Goal: Task Accomplishment & Management: Use online tool/utility

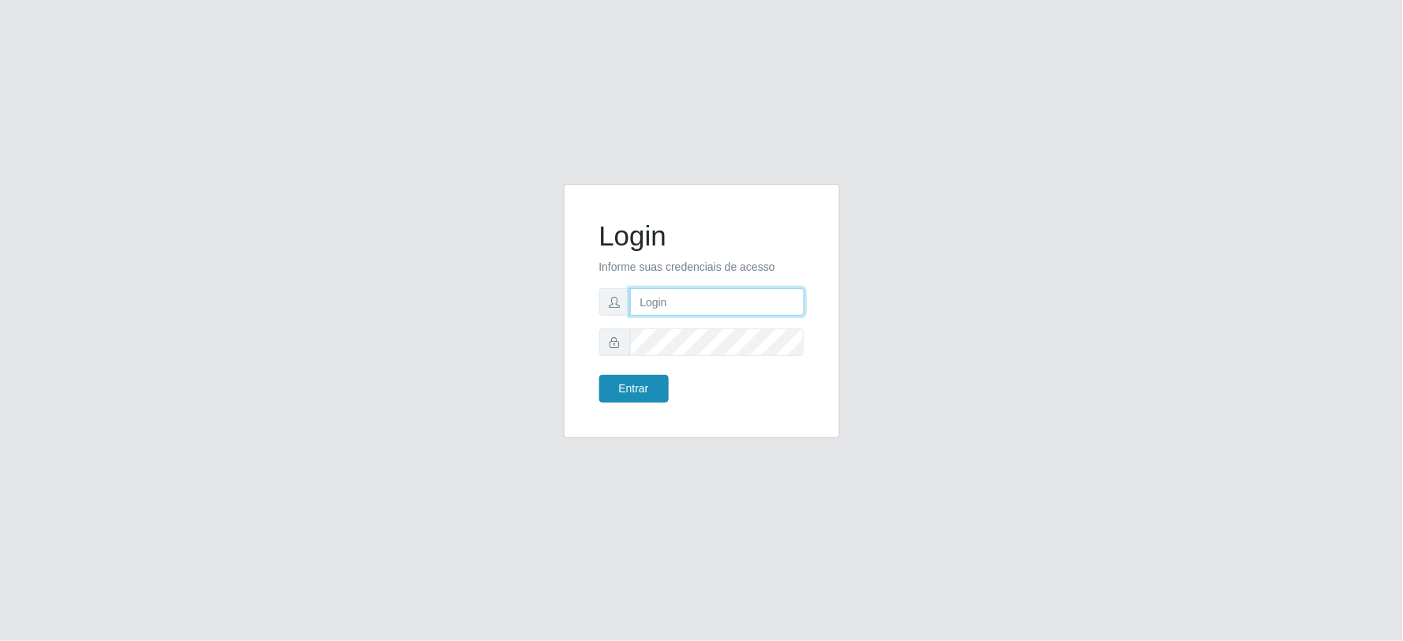
type input "[EMAIL_ADDRESS][DOMAIN_NAME]"
click at [617, 383] on button "Entrar" at bounding box center [633, 389] width 69 height 28
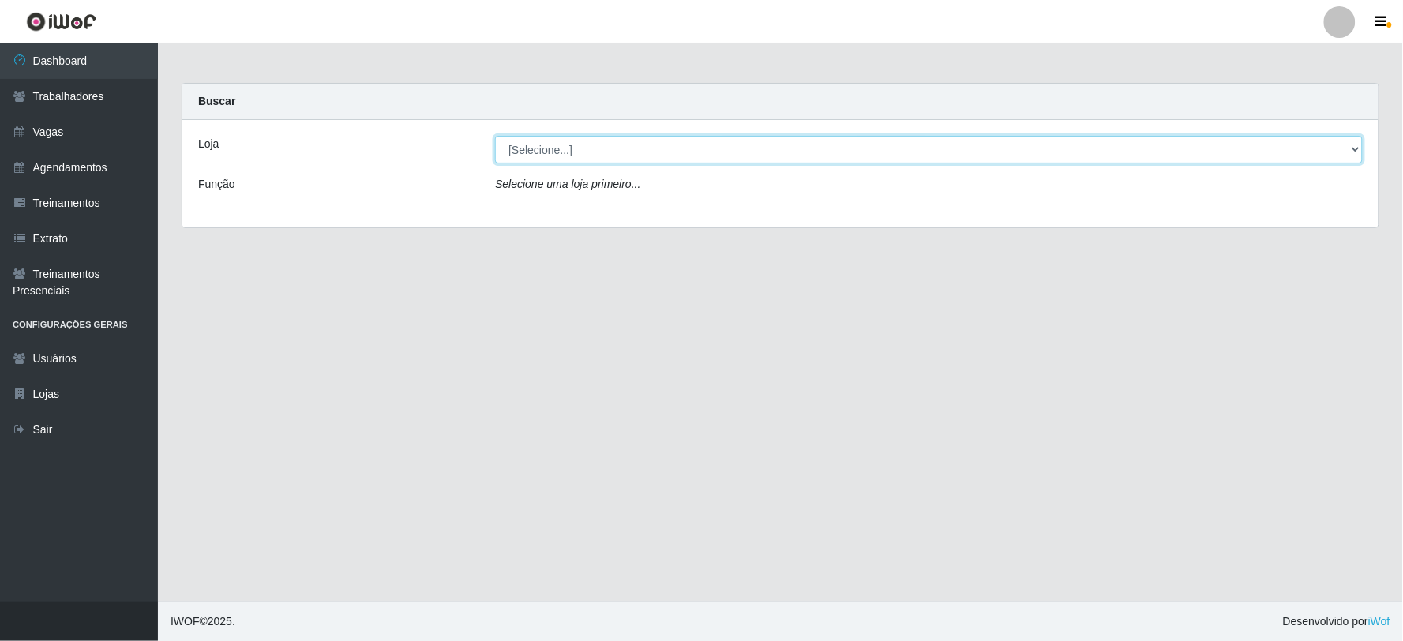
click at [571, 158] on select "[Selecione...] SuperFácil Atacado - Vale do Sol" at bounding box center [928, 150] width 867 height 28
select select "502"
click at [495, 136] on select "[Selecione...] SuperFácil Atacado - Vale do Sol" at bounding box center [928, 150] width 867 height 28
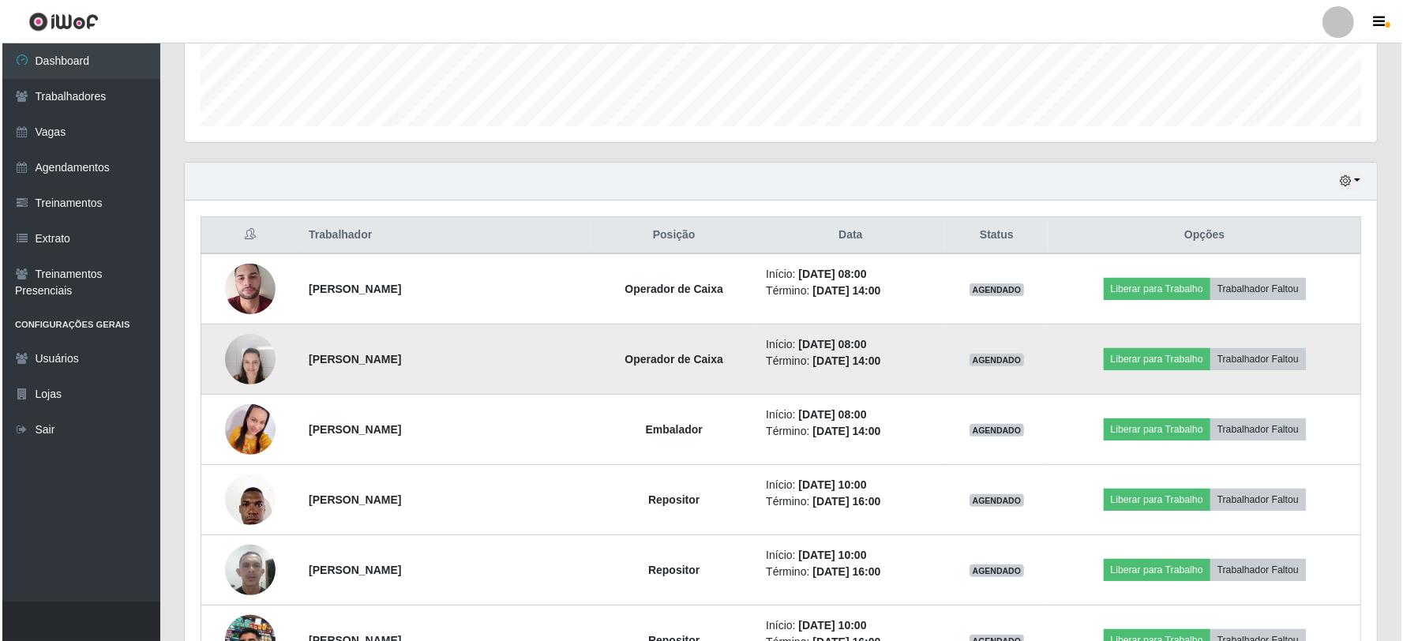
scroll to position [613, 0]
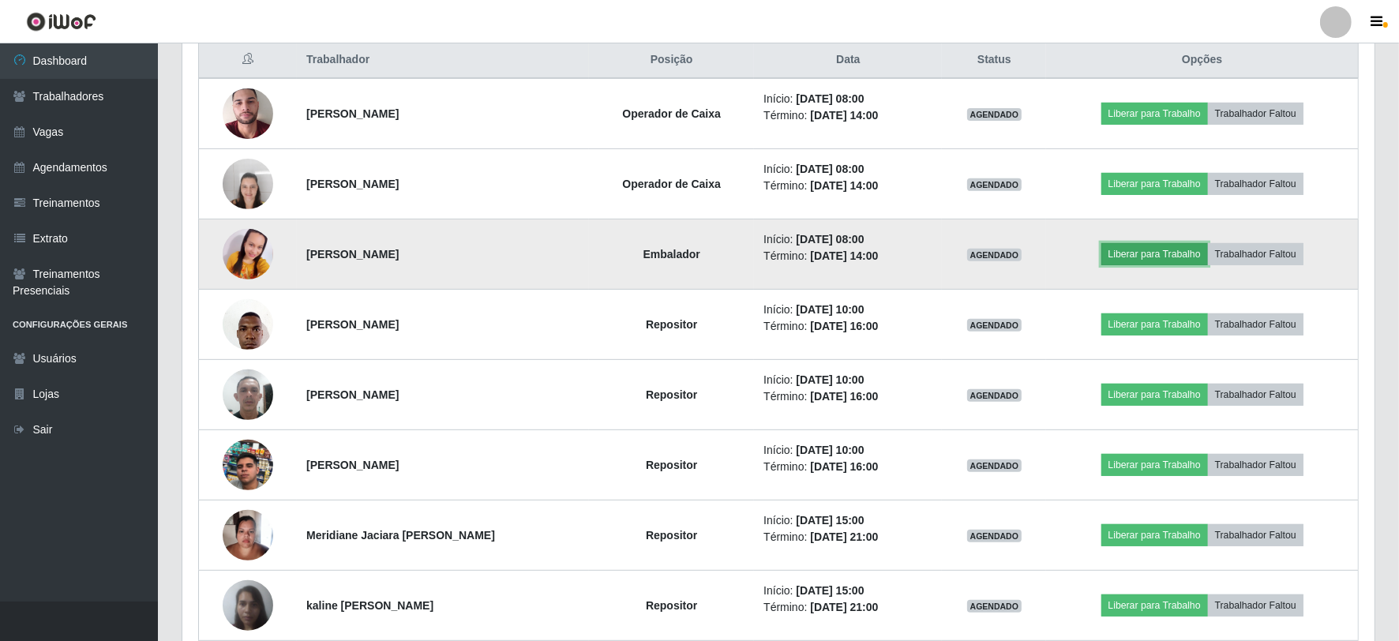
click at [1133, 253] on button "Liberar para Trabalho" at bounding box center [1154, 254] width 107 height 22
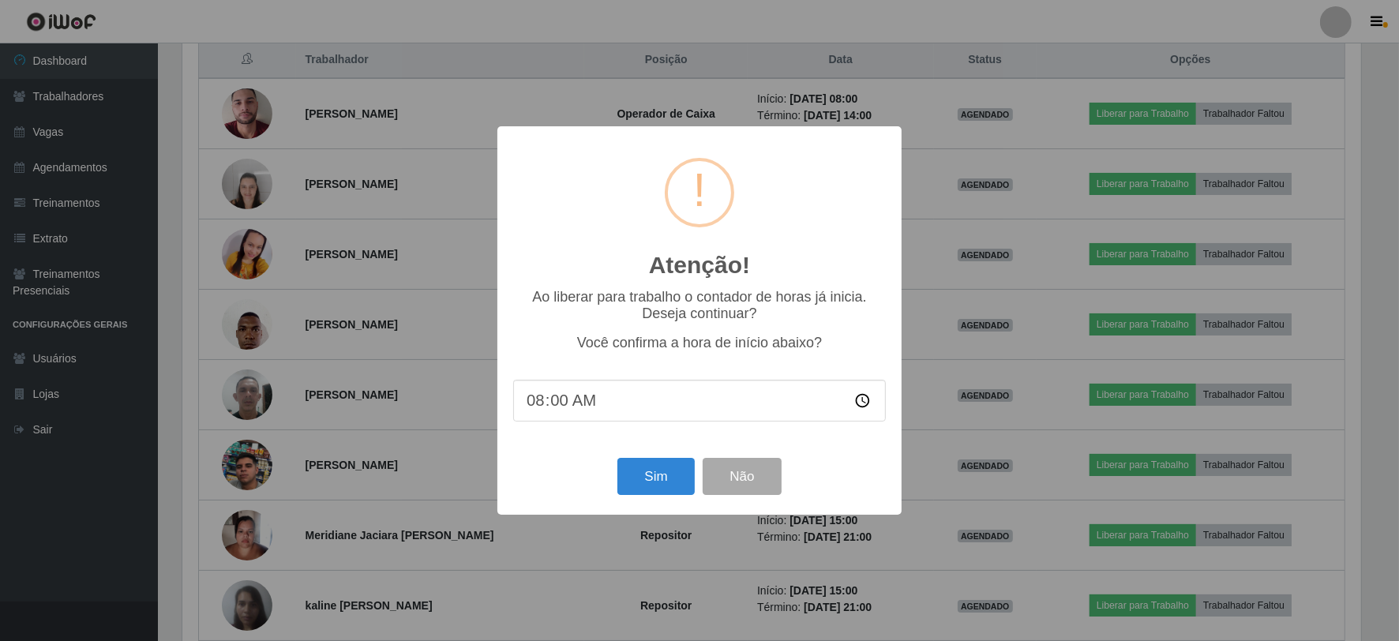
scroll to position [327, 1182]
click at [661, 484] on button "Sim" at bounding box center [658, 476] width 77 height 37
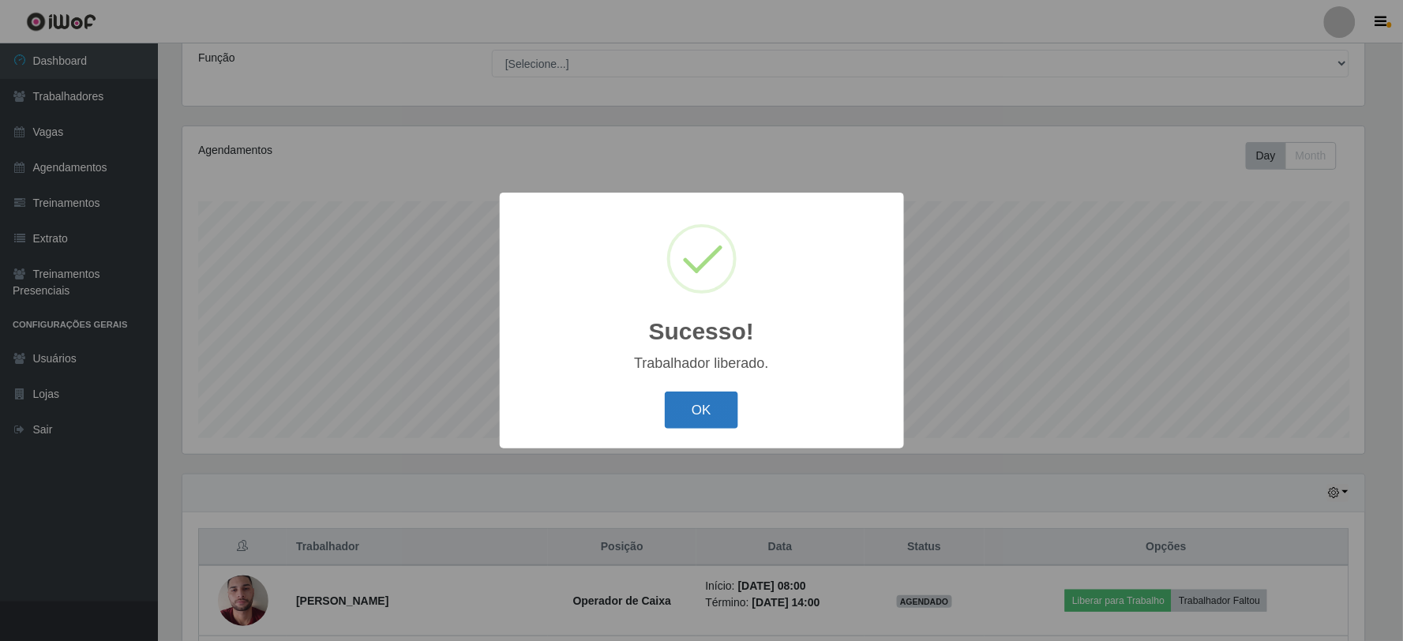
click at [714, 403] on button "OK" at bounding box center [701, 409] width 73 height 37
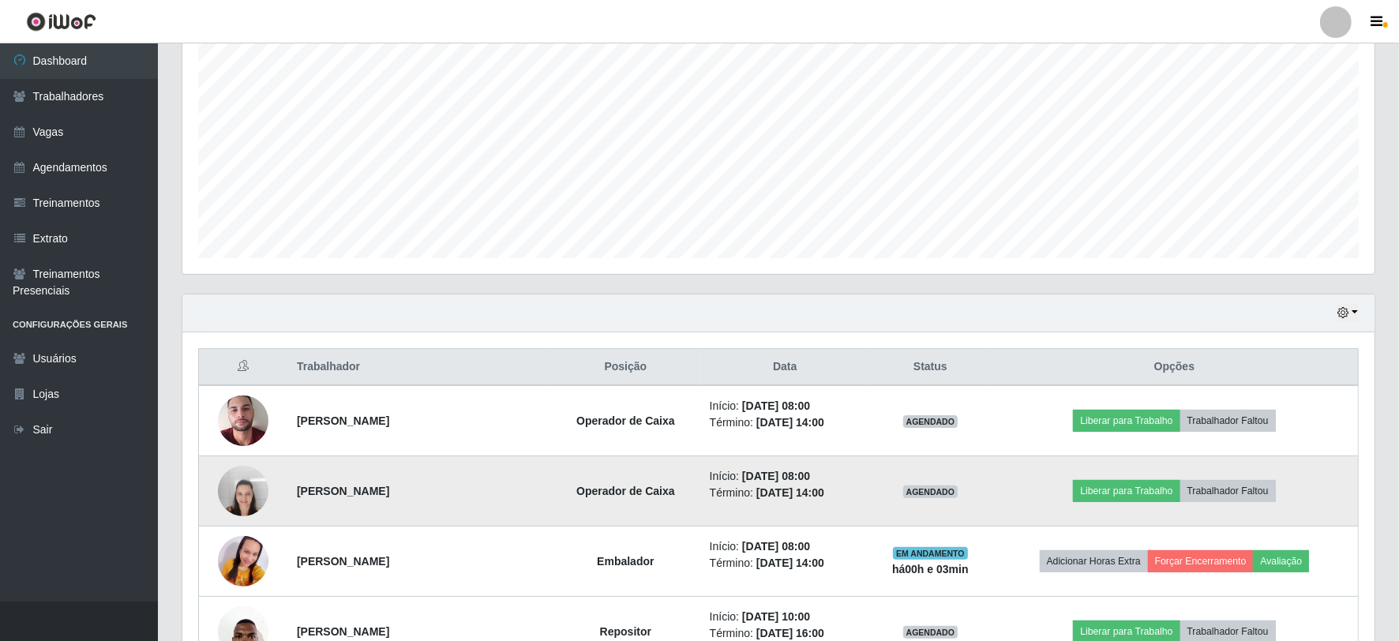
scroll to position [477, 0]
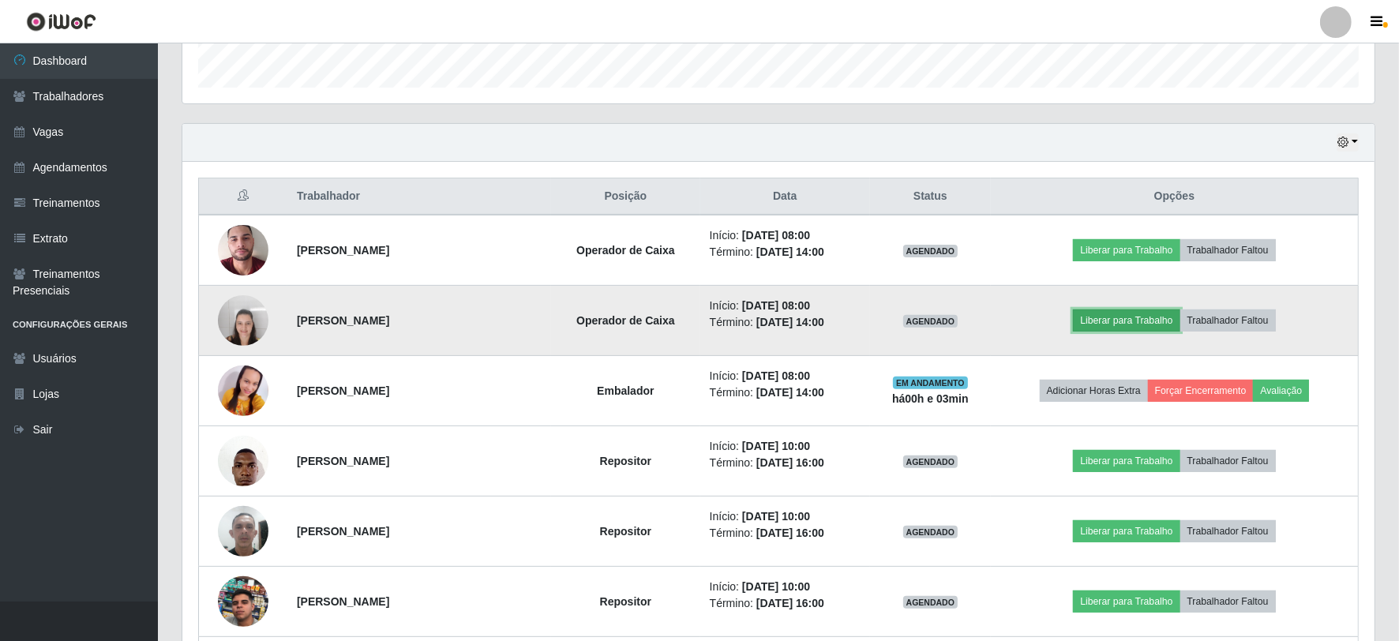
click at [1143, 318] on button "Liberar para Trabalho" at bounding box center [1126, 320] width 107 height 22
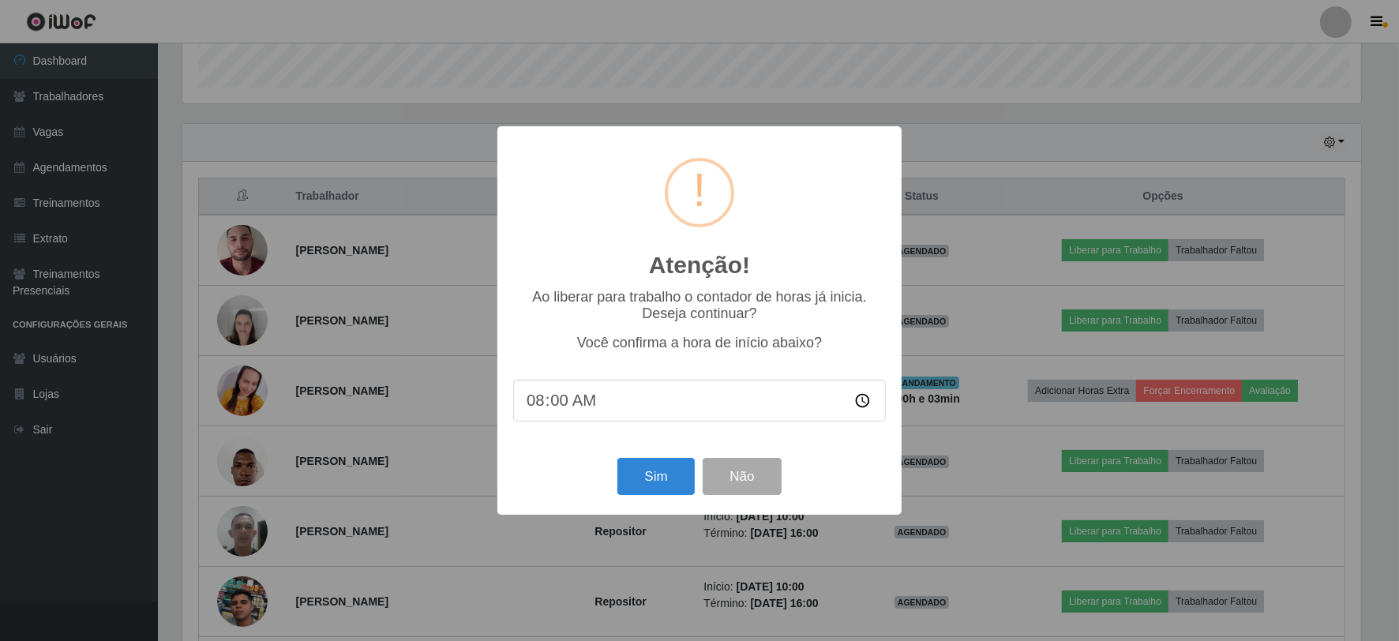
scroll to position [327, 1182]
click at [652, 474] on button "Sim" at bounding box center [658, 476] width 77 height 37
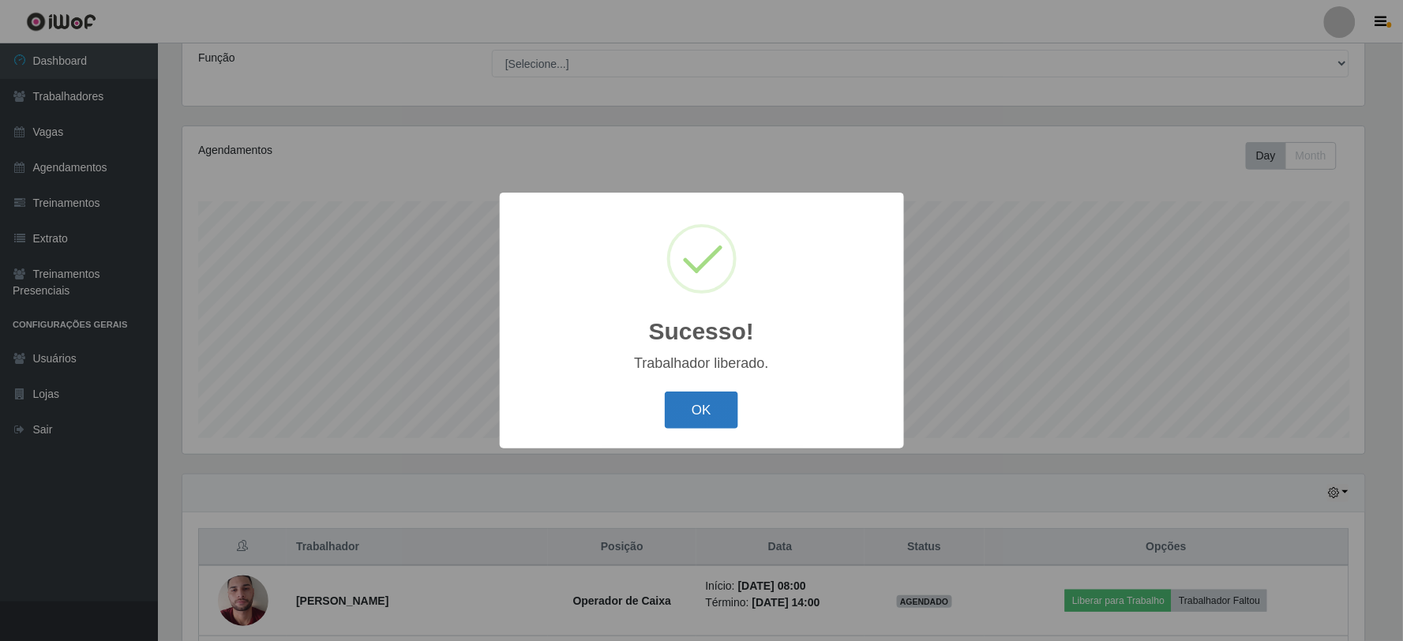
click at [691, 405] on button "OK" at bounding box center [701, 409] width 73 height 37
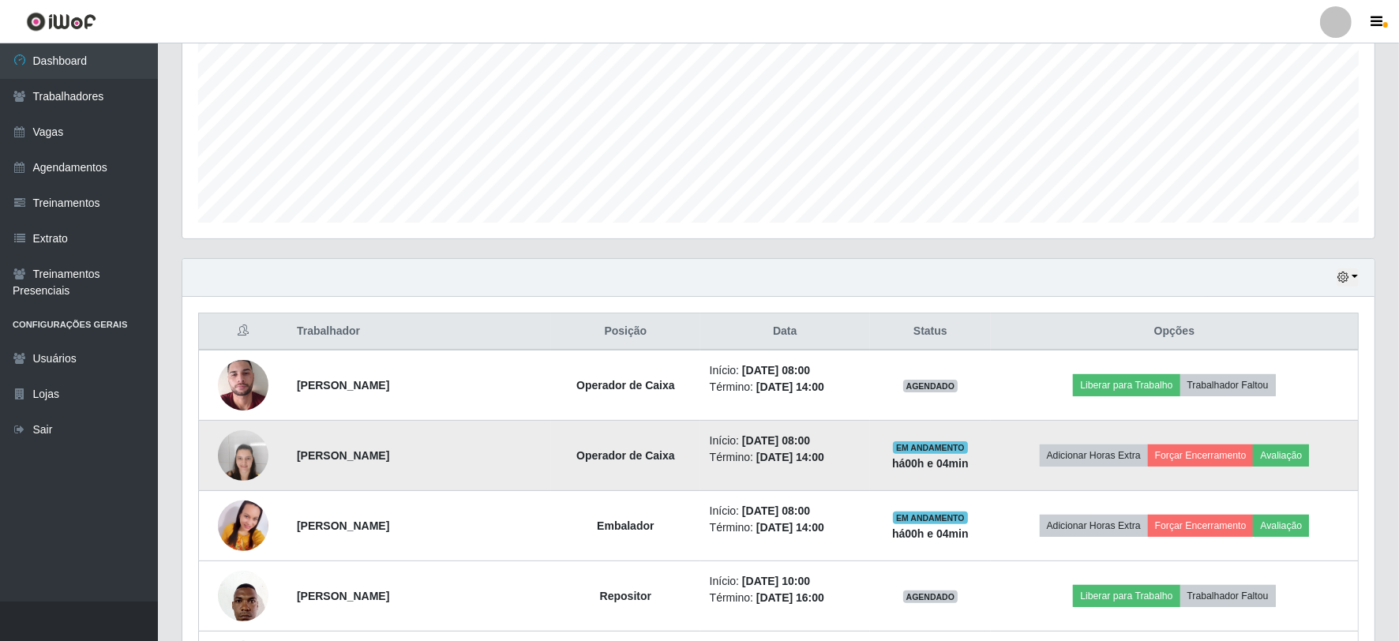
scroll to position [302, 0]
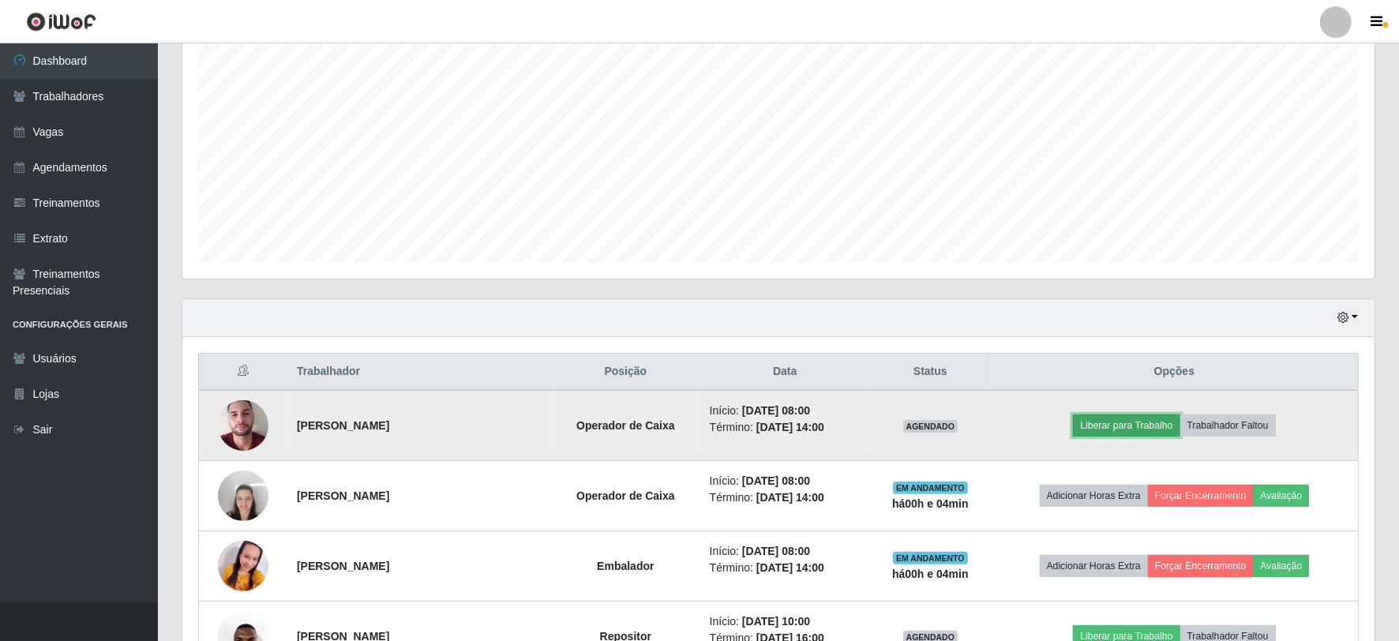
click at [1146, 424] on button "Liberar para Trabalho" at bounding box center [1126, 425] width 107 height 22
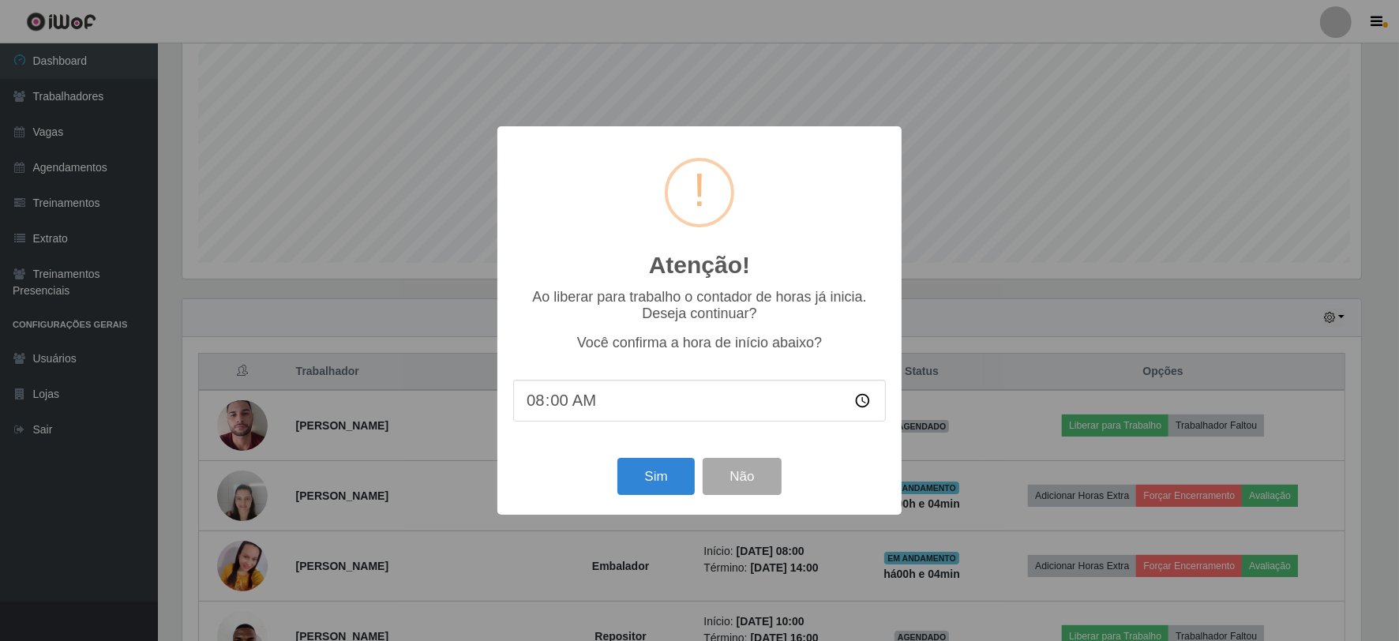
scroll to position [327, 1182]
click at [661, 490] on button "Sim" at bounding box center [658, 476] width 77 height 37
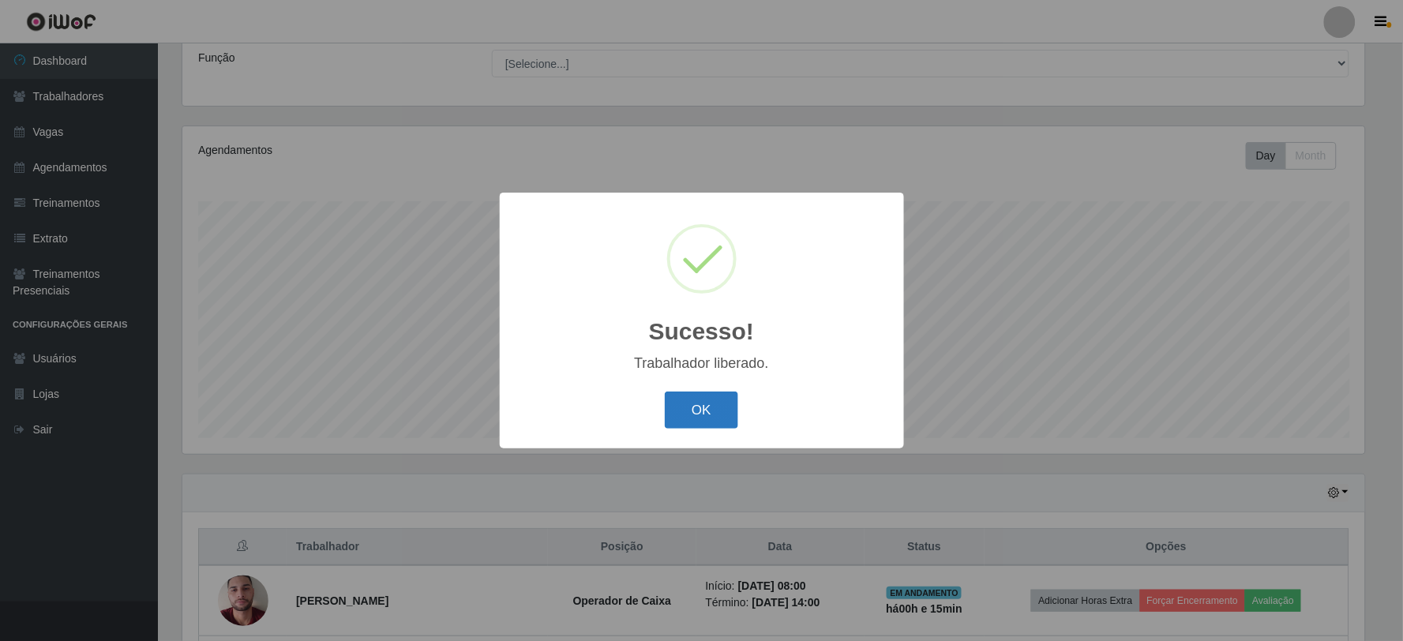
click at [690, 420] on button "OK" at bounding box center [701, 409] width 73 height 37
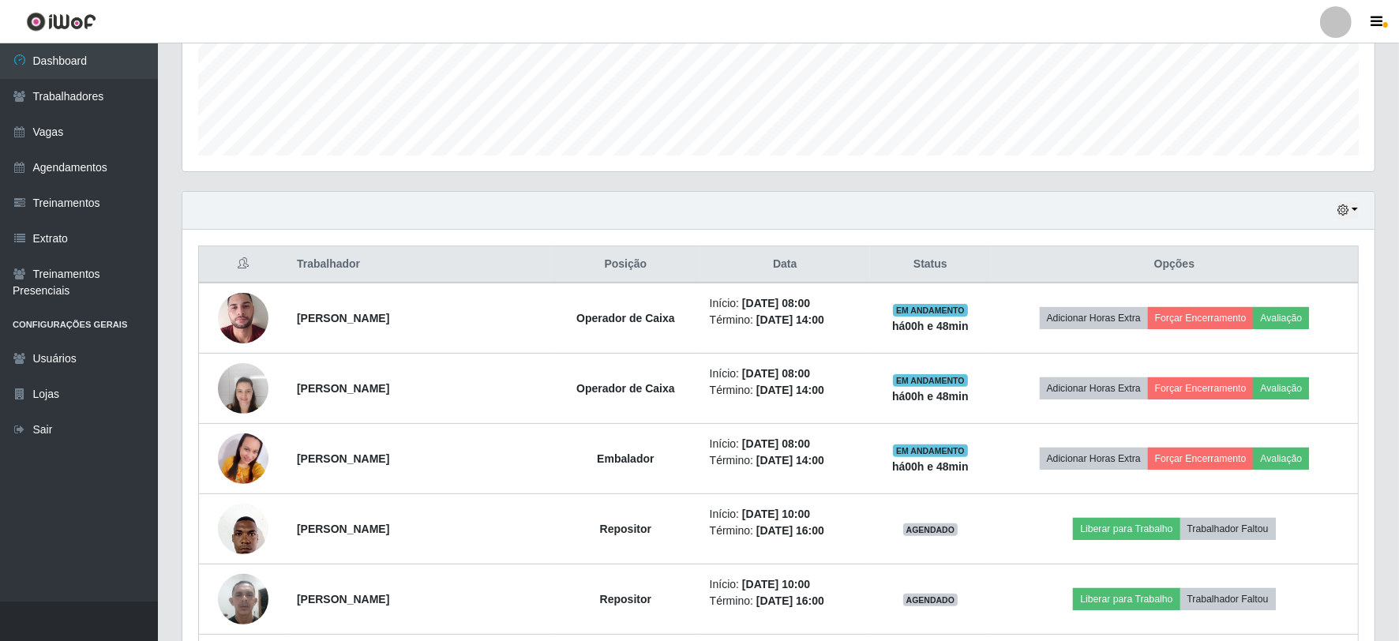
scroll to position [438, 0]
